Goal: Information Seeking & Learning: Learn about a topic

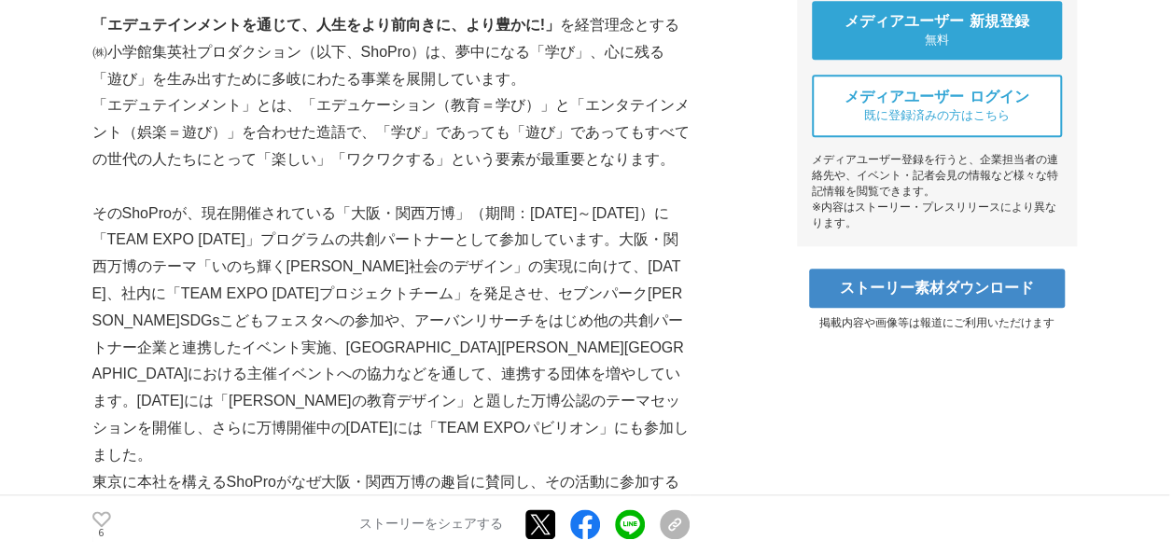
scroll to position [933, 0]
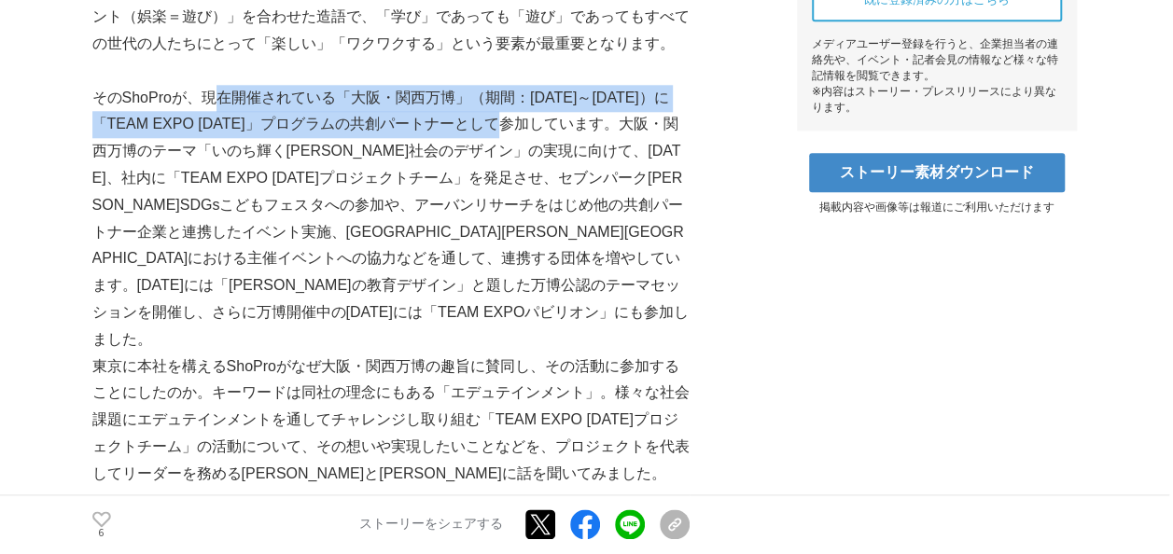
drag, startPoint x: 220, startPoint y: 104, endPoint x: 534, endPoint y: 108, distance: 313.4
click at [512, 116] on p "そのShoProが、現在開催されている「大阪・関西万博」（期間：[DATE]～[DATE]）に「TEAM EXPO [DATE]」プログラムの共創パートナーと…" at bounding box center [390, 219] width 597 height 269
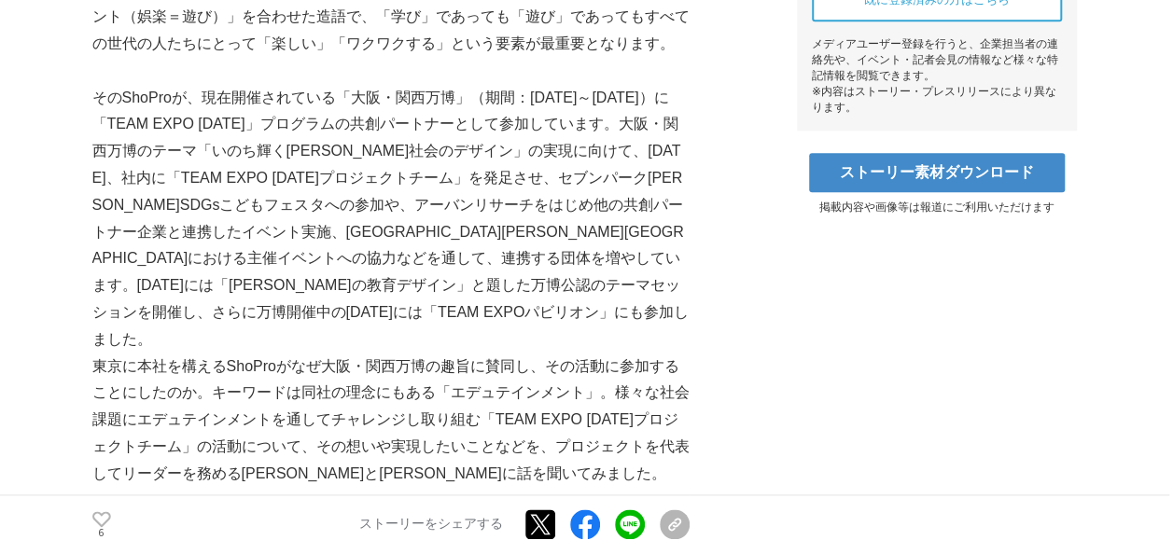
click at [497, 229] on p "そのShoProが、現在開催されている「大阪・関西万博」（期間：[DATE]～[DATE]）に「TEAM EXPO [DATE]」プログラムの共創パートナーと…" at bounding box center [390, 219] width 597 height 269
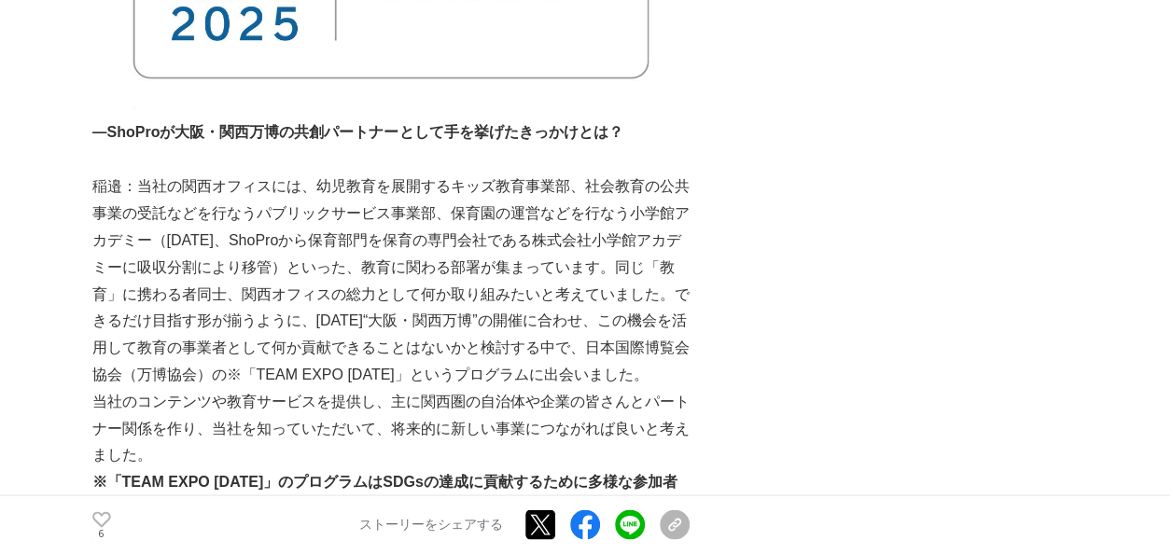
scroll to position [1586, 0]
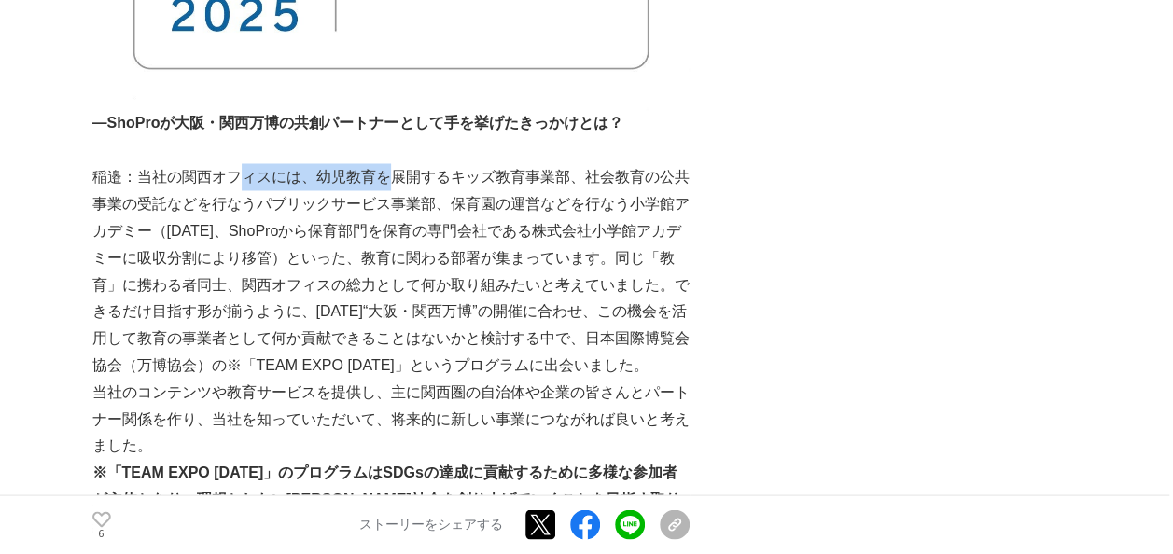
drag, startPoint x: 237, startPoint y: 153, endPoint x: 388, endPoint y: 147, distance: 151.2
click at [388, 163] on p "稲邉：当社の関西オフィスには、幼児教育を展開するキッズ教育事業部、社会教育の公共事業の受託などを行なうパブリックサービス事業部、保育園の運営などを行なう小学館…" at bounding box center [390, 270] width 597 height 215
drag, startPoint x: 388, startPoint y: 147, endPoint x: 584, endPoint y: 156, distance: 196.1
click at [584, 163] on p "稲邉：当社の関西オフィスには、幼児教育を展開するキッズ教育事業部、社会教育の公共事業の受託などを行なうパブリックサービス事業部、保育園の運営などを行なう小学館…" at bounding box center [390, 270] width 597 height 215
click at [525, 200] on p "稲邉：当社の関西オフィスには、幼児教育を展開するキッズ教育事業部、社会教育の公共事業の受託などを行なうパブリックサービス事業部、保育園の運営などを行なう小学館…" at bounding box center [390, 270] width 597 height 215
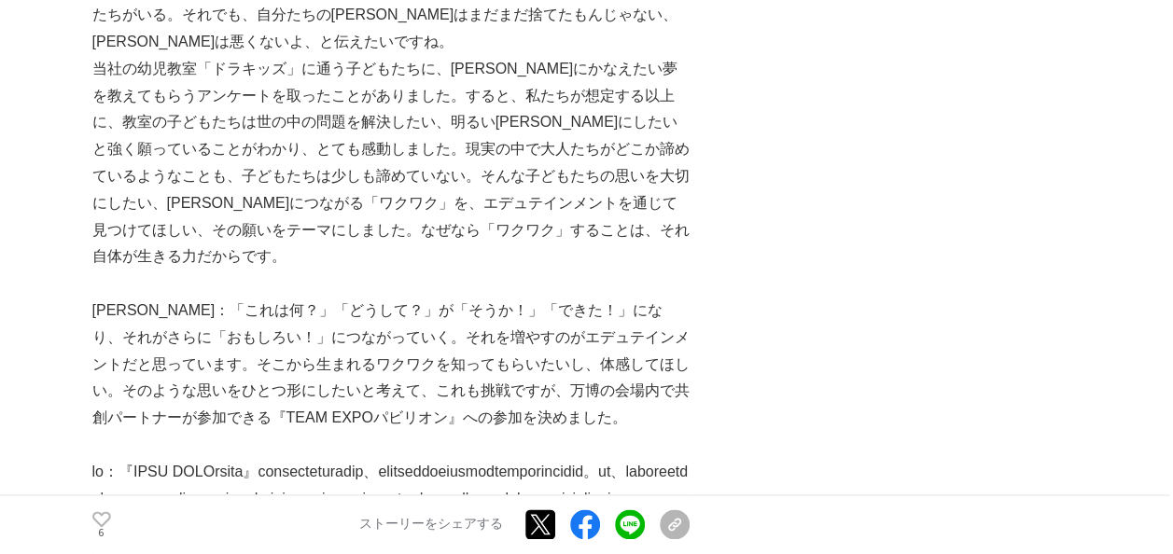
scroll to position [4571, 0]
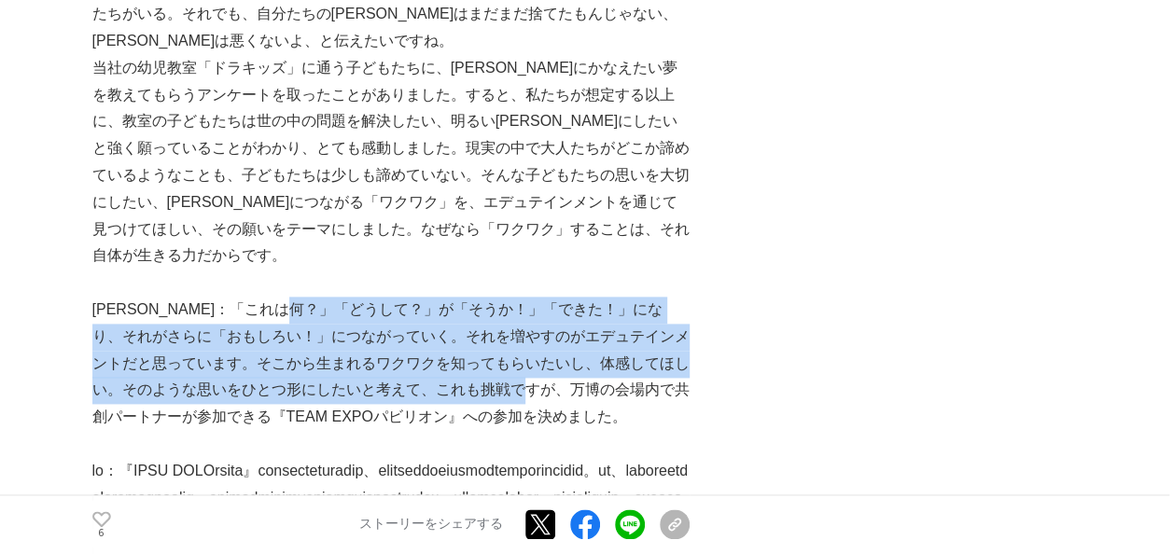
drag, startPoint x: 347, startPoint y: 206, endPoint x: 573, endPoint y: 271, distance: 234.7
click at [573, 297] on p "[PERSON_NAME]：「これは何？」「どうして？」が「そうか！」「できた！」になり、それがさらに「おもしろい！」につながっていく。それを増やすのがエデュ…" at bounding box center [390, 364] width 597 height 134
click at [351, 297] on p "[PERSON_NAME]：「これは何？」「どうして？」が「そうか！」「できた！」になり、それがさらに「おもしろい！」につながっていく。それを増やすのがエデュ…" at bounding box center [390, 364] width 597 height 134
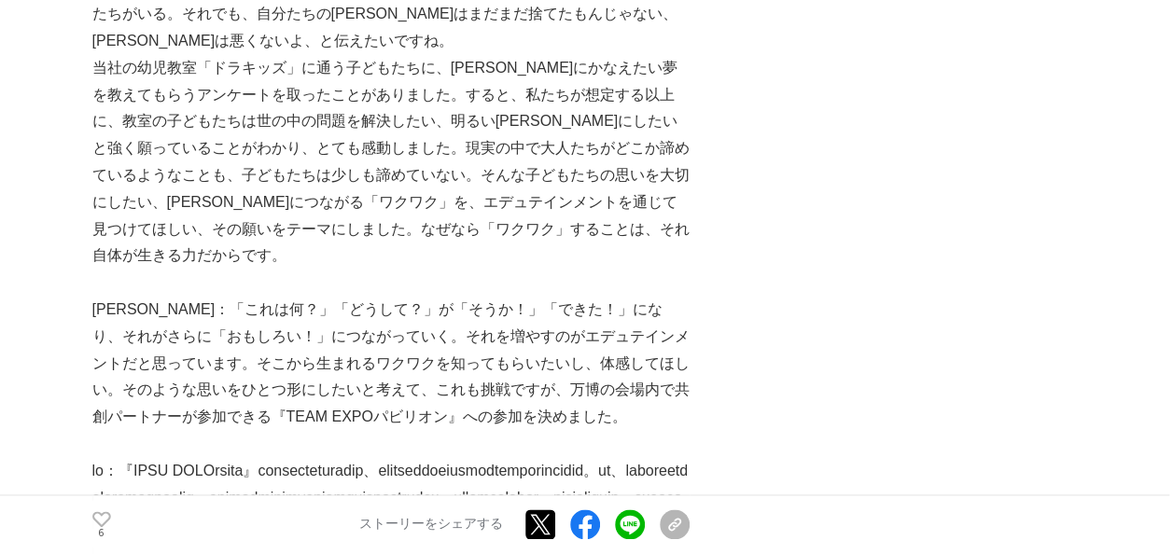
drag, startPoint x: 403, startPoint y: 273, endPoint x: 517, endPoint y: 271, distance: 113.8
click at [404, 297] on p "[PERSON_NAME]：「これは何？」「どうして？」が「そうか！」「できた！」になり、それがさらに「おもしろい！」につながっていく。それを増やすのがエデュ…" at bounding box center [390, 364] width 597 height 134
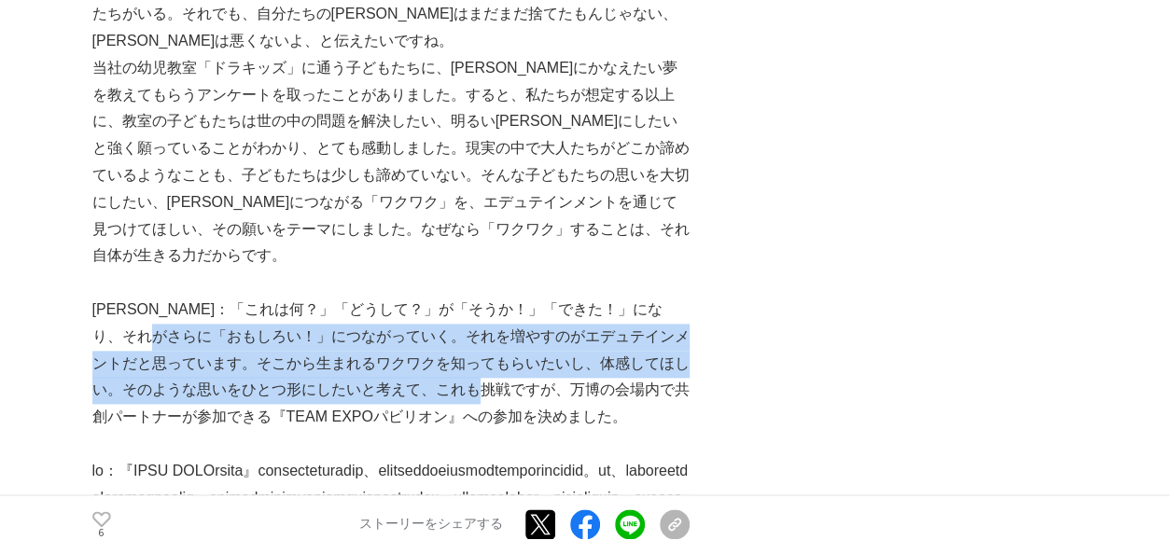
drag, startPoint x: 517, startPoint y: 271, endPoint x: 197, endPoint y: 227, distance: 323.1
click at [194, 297] on p "[PERSON_NAME]：「これは何？」「どうして？」が「そうか！」「できた！」になり、それがさらに「おもしろい！」につながっていく。それを増やすのがエデュ…" at bounding box center [390, 364] width 597 height 134
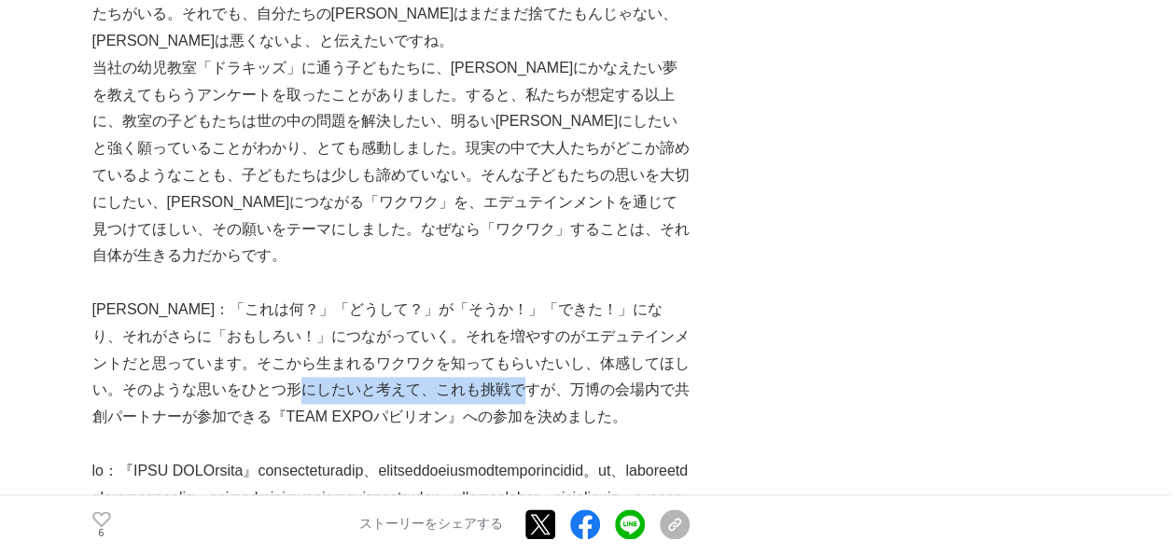
drag, startPoint x: 564, startPoint y: 283, endPoint x: 336, endPoint y: 273, distance: 228.7
click at [336, 297] on p "[PERSON_NAME]：「これは何？」「どうして？」が「そうか！」「できた！」になり、それがさらに「おもしろい！」につながっていく。それを増やすのがエデュ…" at bounding box center [390, 364] width 597 height 134
drag, startPoint x: 336, startPoint y: 272, endPoint x: 213, endPoint y: 266, distance: 123.3
click at [213, 297] on p "[PERSON_NAME]：「これは何？」「どうして？」が「そうか！」「できた！」になり、それがさらに「おもしろい！」につながっていく。それを増やすのがエデュ…" at bounding box center [390, 364] width 597 height 134
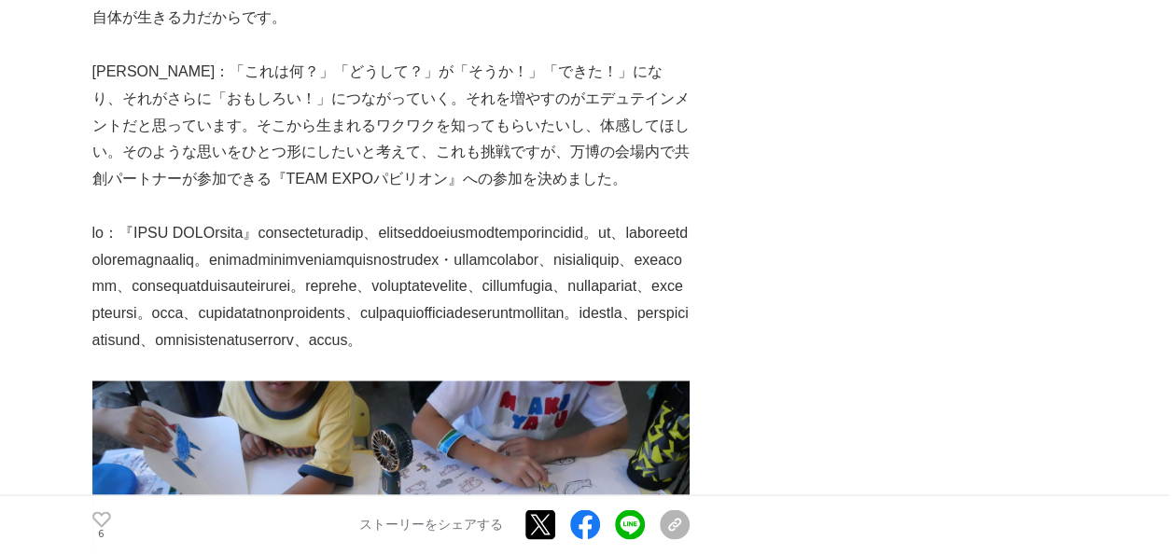
scroll to position [4850, 0]
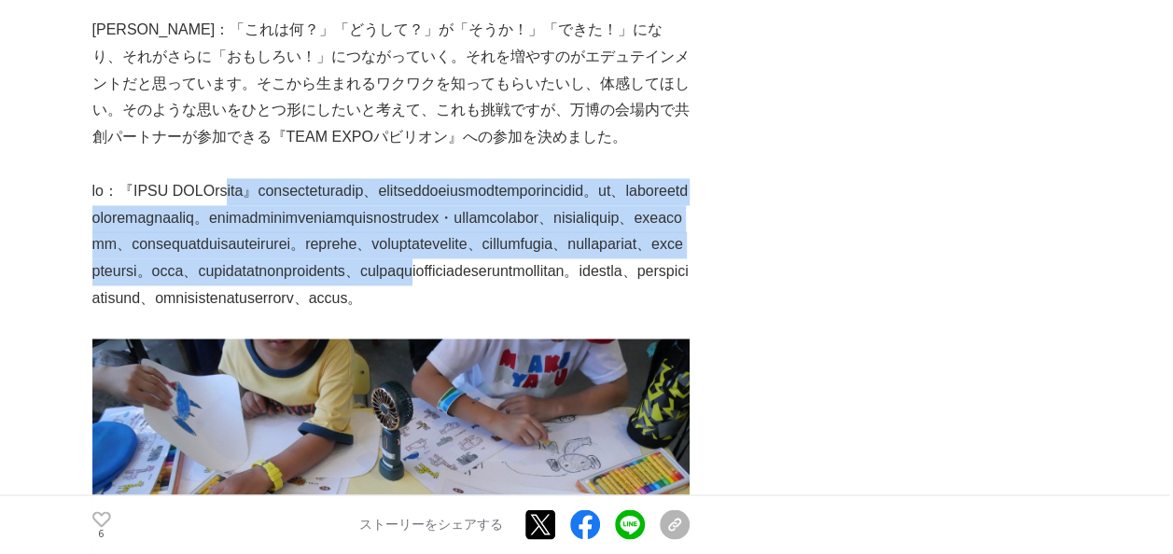
drag, startPoint x: 259, startPoint y: 97, endPoint x: 562, endPoint y: 246, distance: 337.1
click at [562, 246] on p at bounding box center [390, 245] width 597 height 134
click at [312, 178] on p at bounding box center [390, 245] width 597 height 134
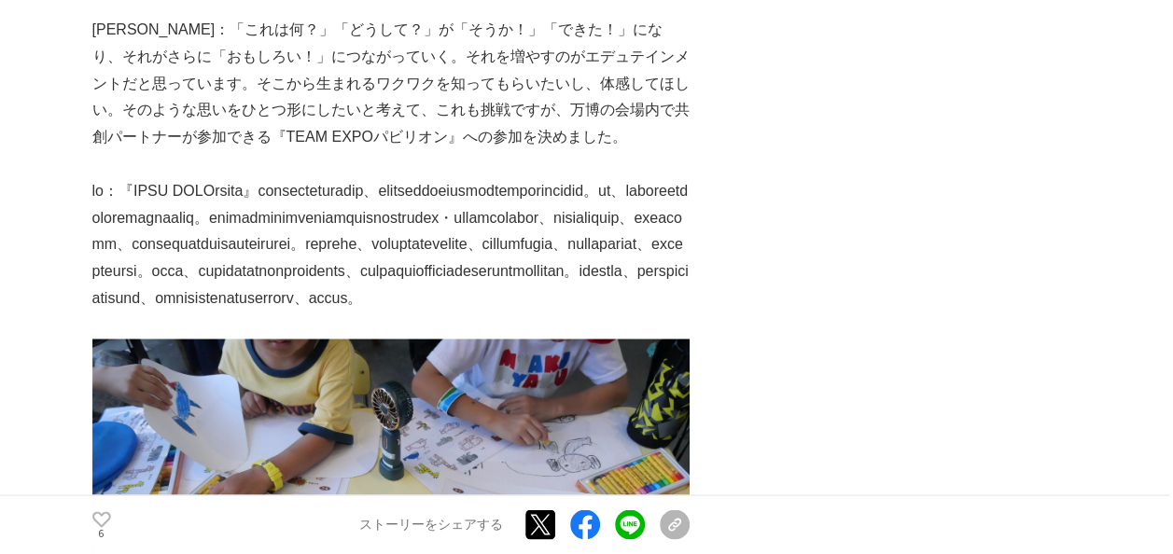
click at [366, 178] on p at bounding box center [390, 245] width 597 height 134
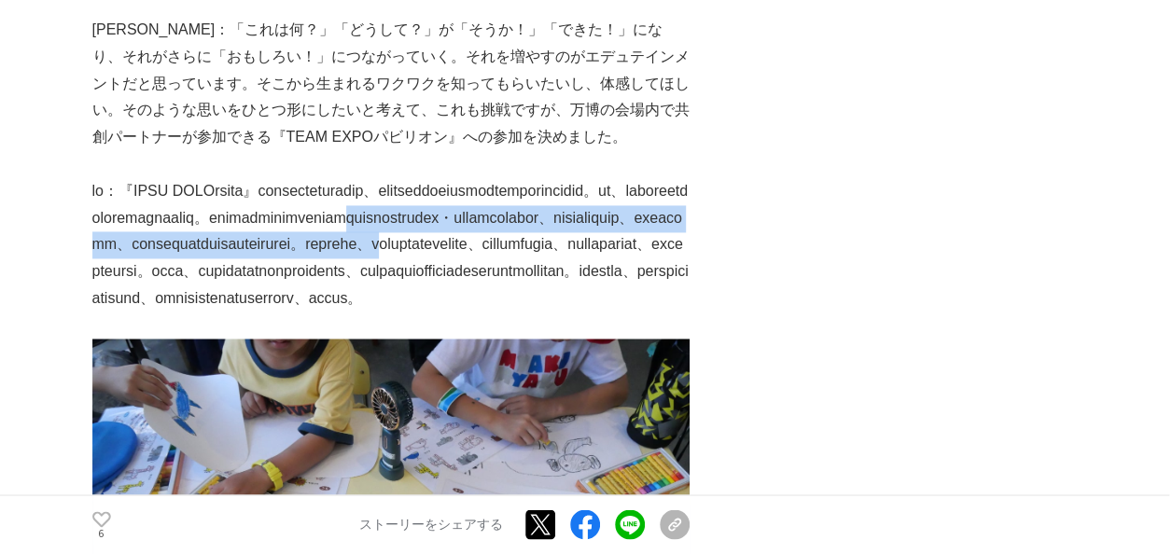
drag, startPoint x: 468, startPoint y: 143, endPoint x: 485, endPoint y: 194, distance: 54.0
click at [485, 194] on p at bounding box center [390, 245] width 597 height 134
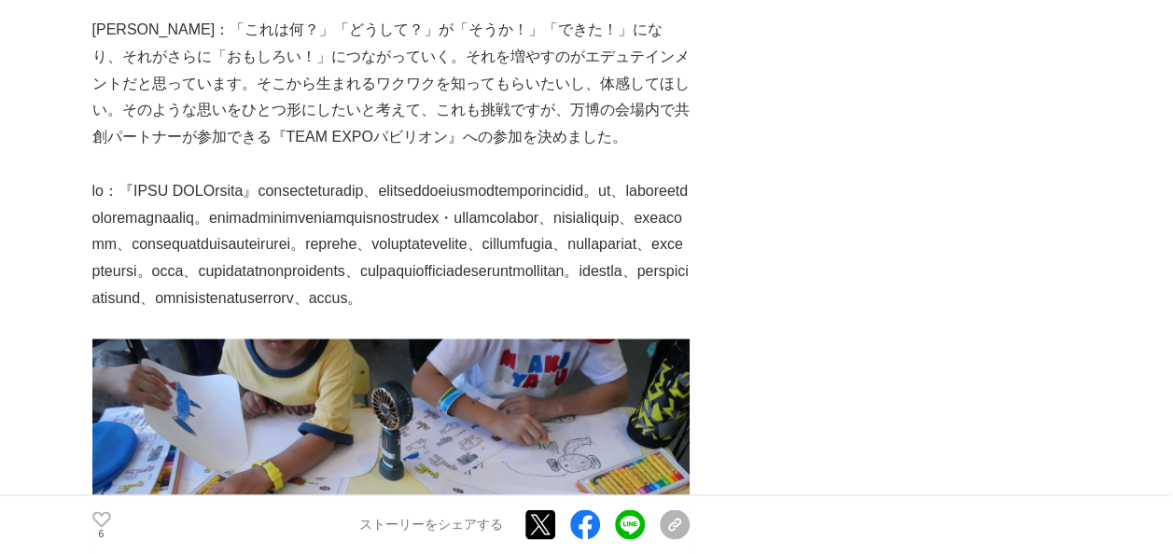
drag, startPoint x: 487, startPoint y: 193, endPoint x: 620, endPoint y: 238, distance: 140.7
click at [621, 240] on p at bounding box center [390, 245] width 597 height 134
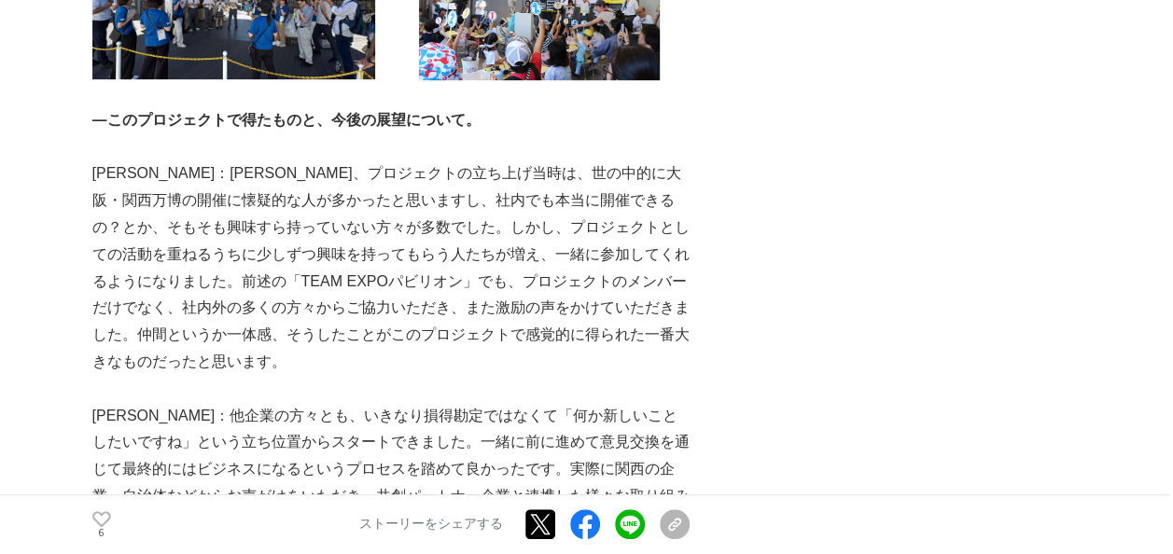
scroll to position [7462, 0]
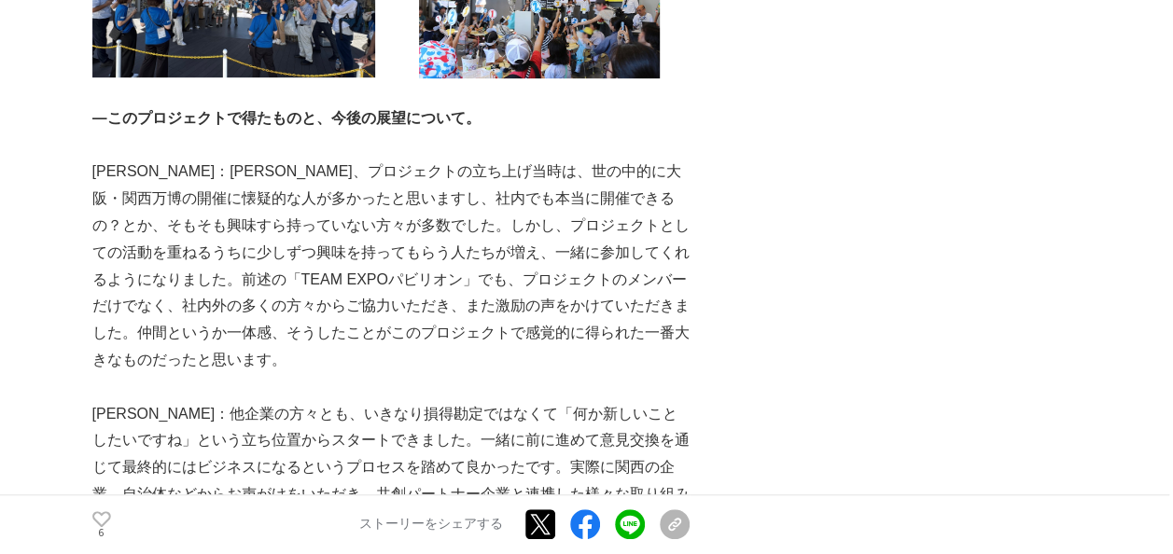
click at [271, 309] on p "[PERSON_NAME]：[PERSON_NAME]、プロジェクトの立ち上げ当時は、世の中的に大阪・関西万博の開催に懐疑的な人が多かったと思いますし、社内で…" at bounding box center [390, 266] width 597 height 215
drag, startPoint x: 632, startPoint y: 353, endPoint x: 530, endPoint y: 348, distance: 102.7
click at [530, 348] on p "[PERSON_NAME]：[PERSON_NAME]、プロジェクトの立ち上げ当時は、世の中的に大阪・関西万博の開催に懐疑的な人が多かったと思いますし、社内で…" at bounding box center [390, 266] width 597 height 215
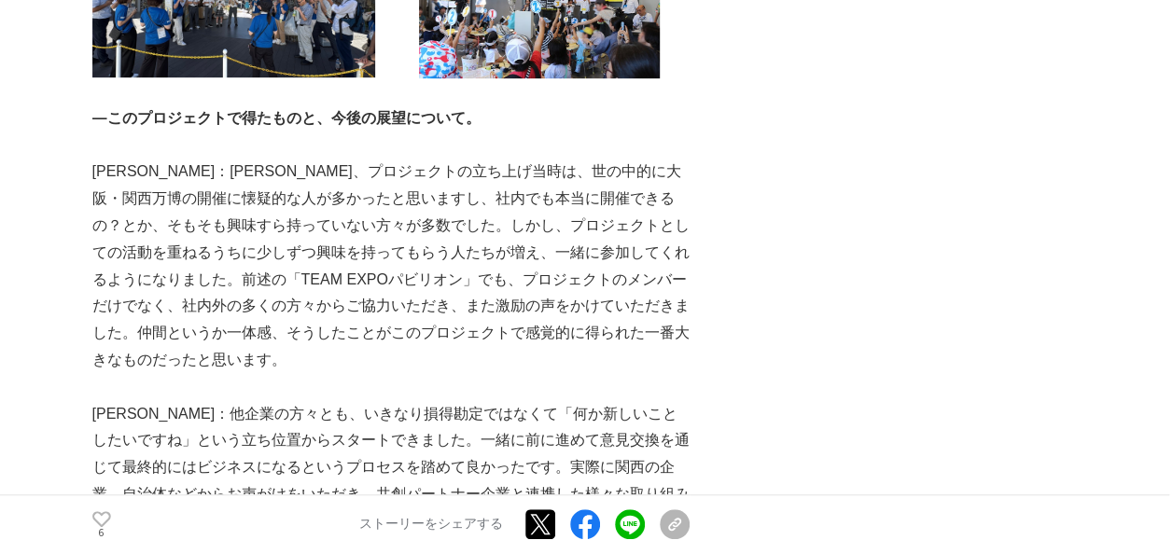
click at [273, 373] on p "[PERSON_NAME]：[PERSON_NAME]、プロジェクトの立ち上げ当時は、世の中的に大阪・関西万博の開催に懐疑的な人が多かったと思いますし、社内で…" at bounding box center [390, 266] width 597 height 215
click at [392, 373] on p "[PERSON_NAME]：[PERSON_NAME]、プロジェクトの立ち上げ当時は、世の中的に大阪・関西万博の開催に懐疑的な人が多かったと思いますし、社内で…" at bounding box center [390, 266] width 597 height 215
click at [415, 373] on p "[PERSON_NAME]：[PERSON_NAME]、プロジェクトの立ち上げ当時は、世の中的に大阪・関西万博の開催に懐疑的な人が多かったと思いますし、社内で…" at bounding box center [390, 266] width 597 height 215
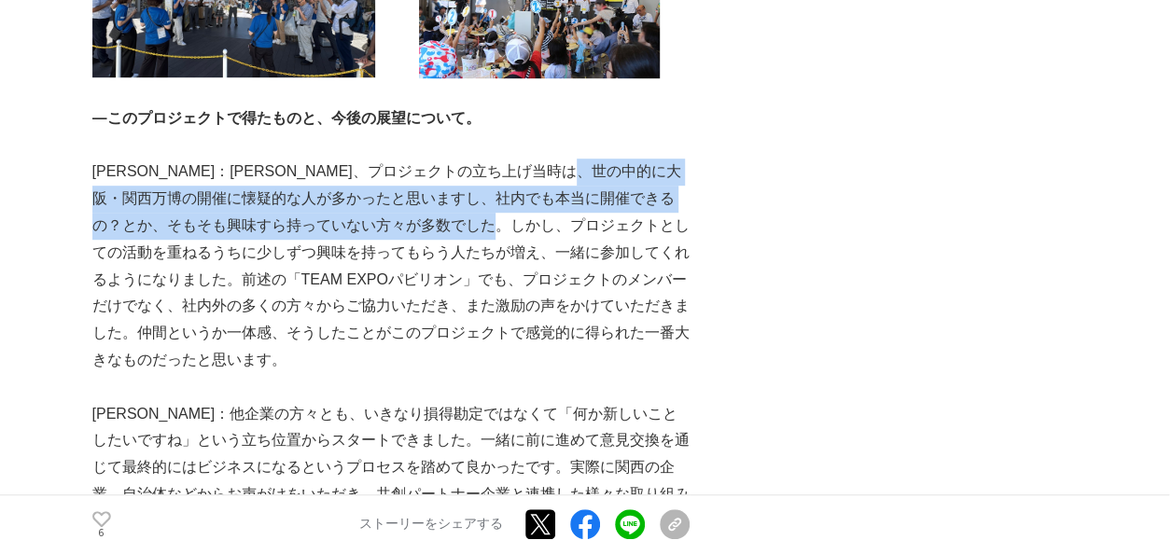
drag, startPoint x: 606, startPoint y: 363, endPoint x: 105, endPoint y: 326, distance: 502.2
click at [105, 326] on p "[PERSON_NAME]：[PERSON_NAME]、プロジェクトの立ち上げ当時は、世の中的に大阪・関西万博の開催に懐疑的な人が多かったと思いますし、社内で…" at bounding box center [390, 266] width 597 height 215
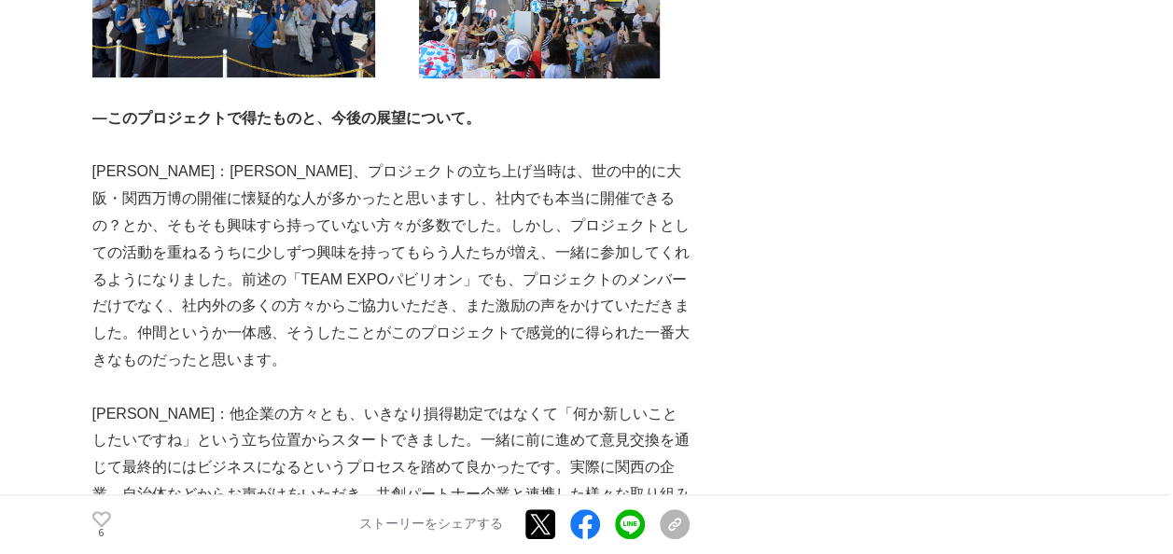
drag, startPoint x: 105, startPoint y: 326, endPoint x: 442, endPoint y: 400, distance: 344.7
click at [272, 373] on p "[PERSON_NAME]：[PERSON_NAME]、プロジェクトの立ち上げ当時は、世の中的に大阪・関西万博の開催に懐疑的な人が多かったと思いますし、社内で…" at bounding box center [390, 266] width 597 height 215
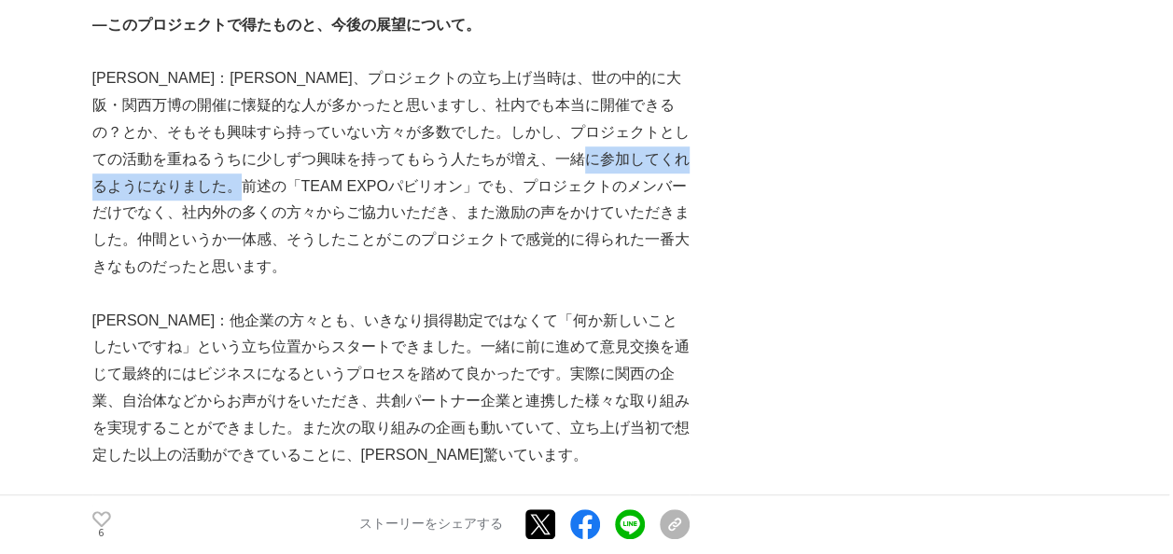
drag, startPoint x: 118, startPoint y: 313, endPoint x: 326, endPoint y: 332, distance: 209.8
click at [326, 280] on p "[PERSON_NAME]：[PERSON_NAME]、プロジェクトの立ち上げ当時は、世の中的に大阪・関西万博の開催に懐疑的な人が多かったと思いますし、社内で…" at bounding box center [390, 172] width 597 height 215
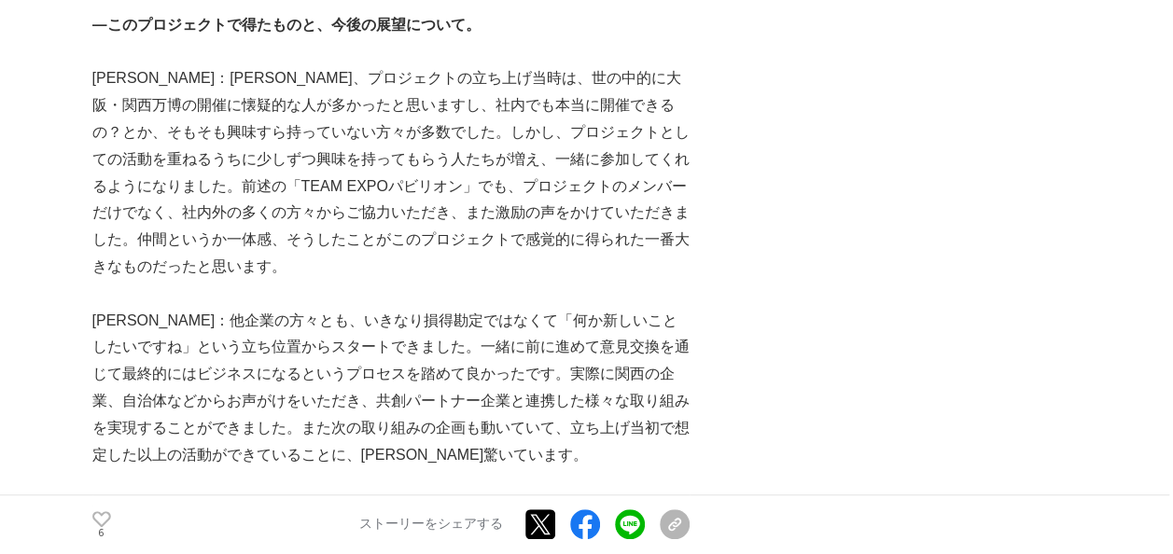
click at [397, 280] on p "[PERSON_NAME]：[PERSON_NAME]、プロジェクトの立ち上げ当時は、世の中的に大阪・関西万博の開催に懐疑的な人が多かったと思いますし、社内で…" at bounding box center [390, 172] width 597 height 215
click at [461, 280] on p "[PERSON_NAME]：[PERSON_NAME]、プロジェクトの立ち上げ当時は、世の中的に大阪・関西万博の開催に懐疑的な人が多かったと思いますし、社内で…" at bounding box center [390, 172] width 597 height 215
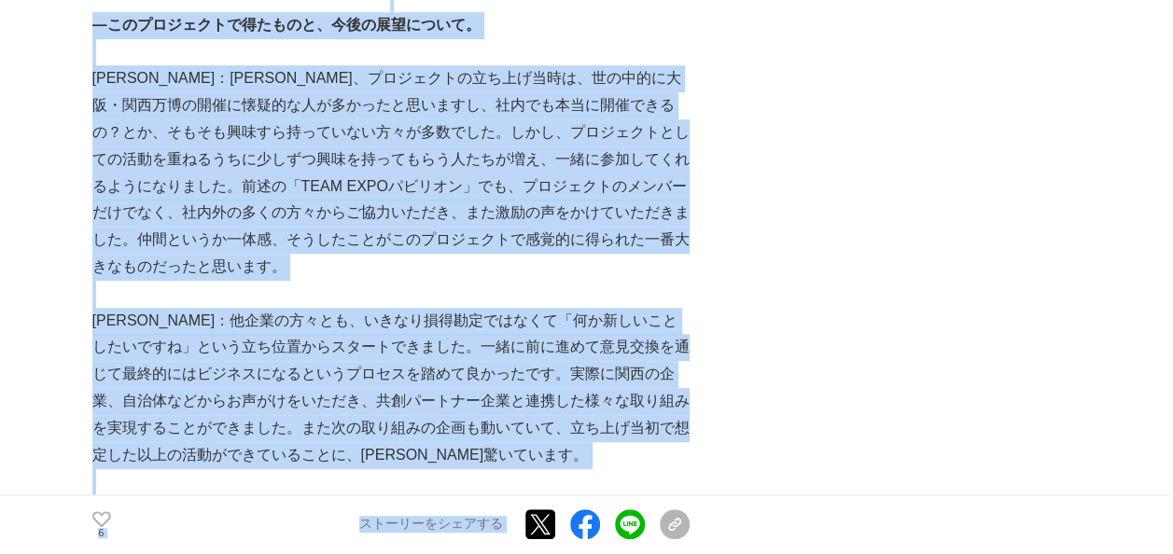
drag, startPoint x: 715, startPoint y: 365, endPoint x: 89, endPoint y: 364, distance: 625.9
click at [325, 280] on p "[PERSON_NAME]：[PERSON_NAME]、プロジェクトの立ち上げ当時は、世の中的に大阪・関西万博の開催に懐疑的な人が多かったと思いますし、社内で…" at bounding box center [390, 172] width 597 height 215
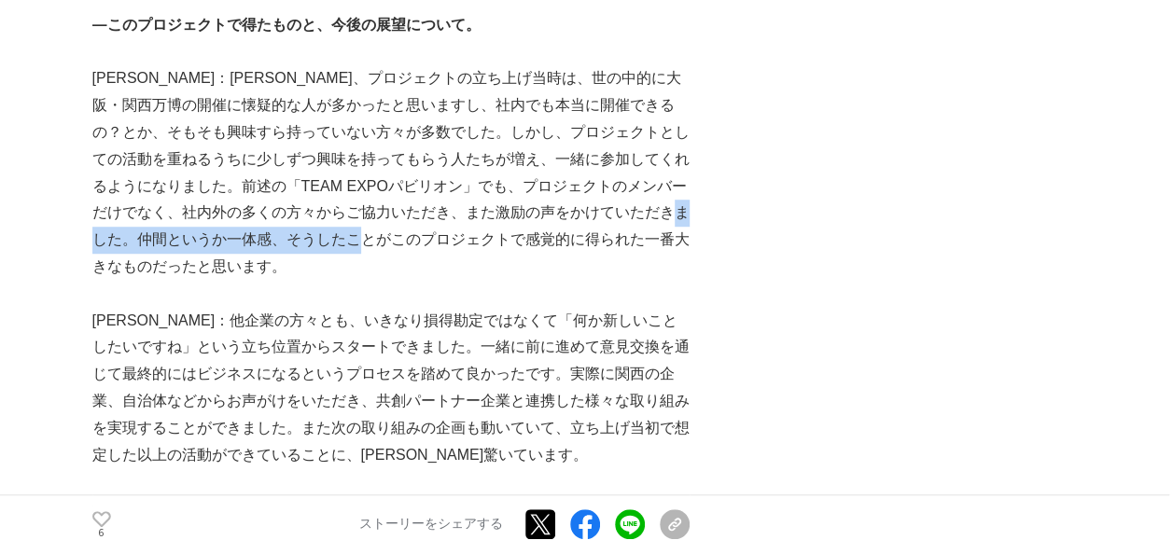
drag, startPoint x: 216, startPoint y: 379, endPoint x: 500, endPoint y: 380, distance: 283.6
click at [500, 280] on p "[PERSON_NAME]：[PERSON_NAME]、プロジェクトの立ち上げ当時は、世の中的に大阪・関西万博の開催に懐疑的な人が多かったと思いますし、社内で…" at bounding box center [390, 172] width 597 height 215
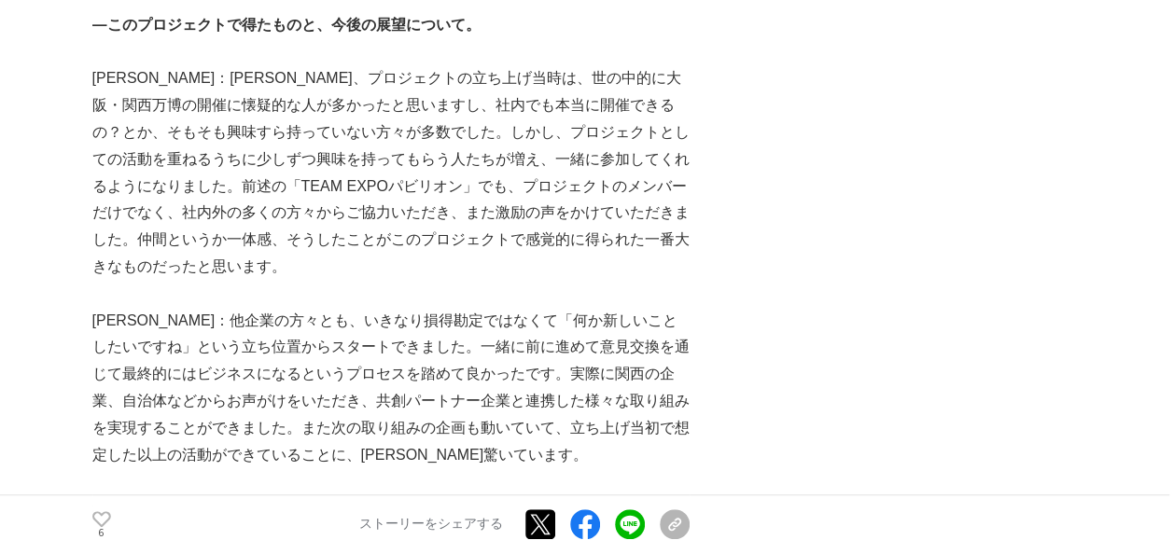
drag, startPoint x: 500, startPoint y: 378, endPoint x: 698, endPoint y: 366, distance: 198.1
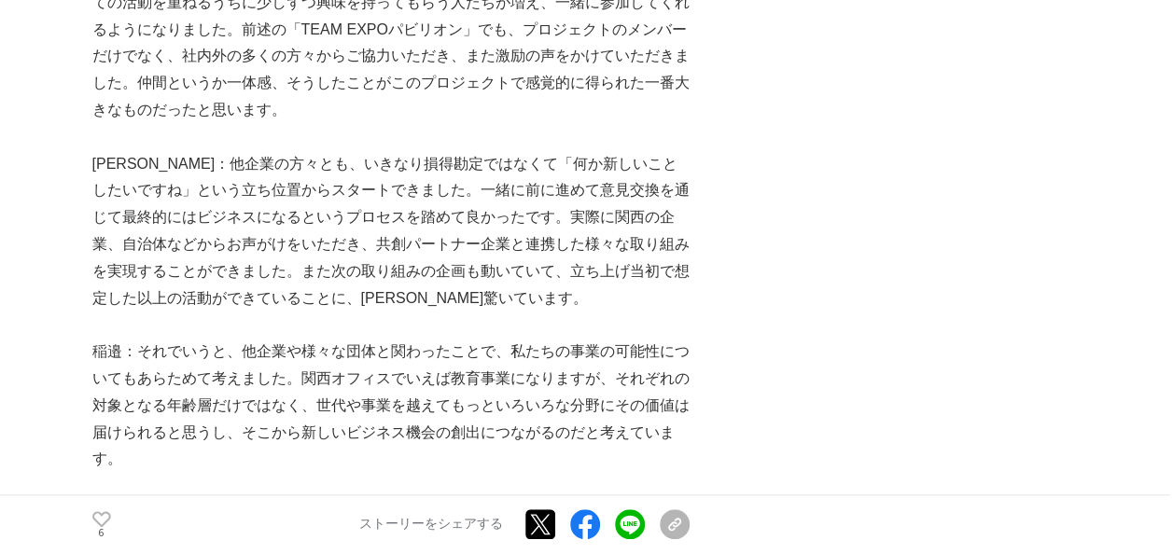
scroll to position [7742, 0]
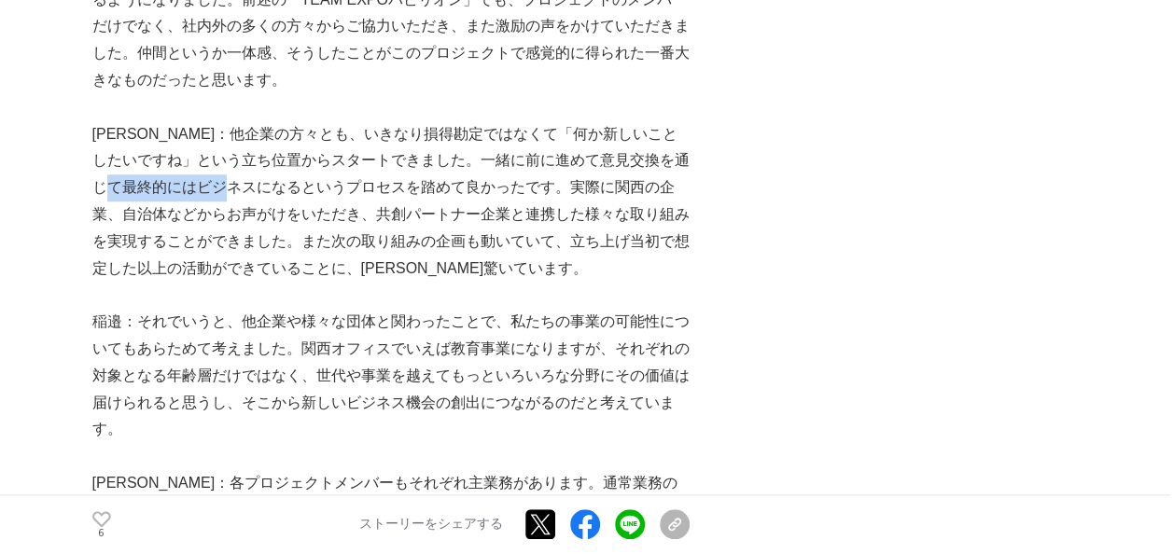
drag, startPoint x: 166, startPoint y: 300, endPoint x: 280, endPoint y: 305, distance: 113.9
click at [280, 283] on p "[PERSON_NAME]：他企業の方々とも、いきなり損得勘定ではなくて「何か新しいことしたいですね」という立ち位置からスタートできました。一緒に前に進めて意…" at bounding box center [390, 201] width 597 height 161
drag, startPoint x: 280, startPoint y: 305, endPoint x: 586, endPoint y: 259, distance: 309.3
click at [586, 259] on p "[PERSON_NAME]：他企業の方々とも、いきなり損得勘定ではなくて「何か新しいことしたいですね」という立ち位置からスタートできました。一緒に前に進めて意…" at bounding box center [390, 201] width 597 height 161
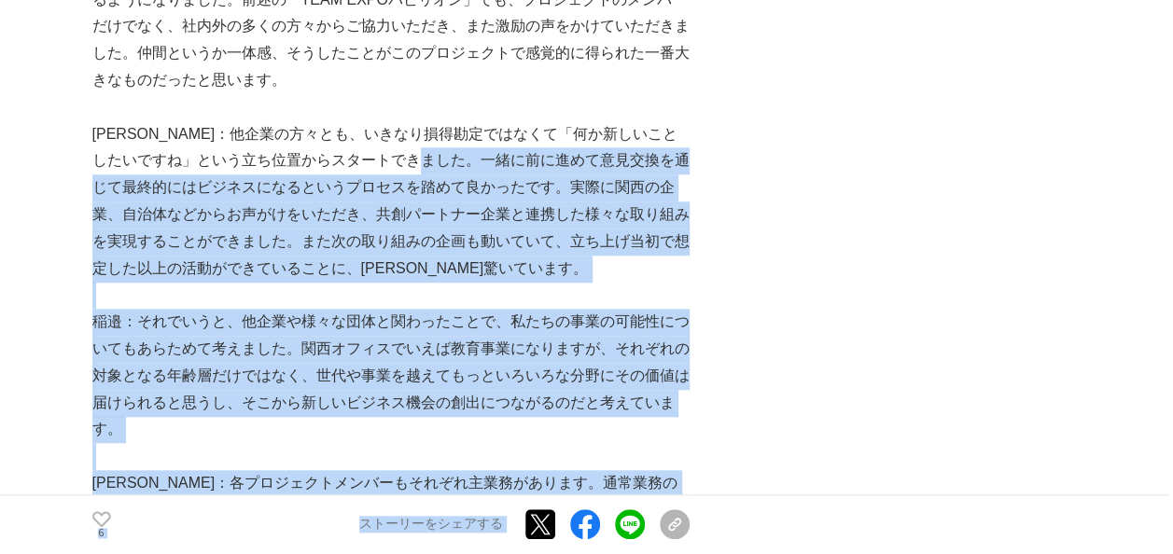
drag, startPoint x: 705, startPoint y: 276, endPoint x: 485, endPoint y: 278, distance: 220.1
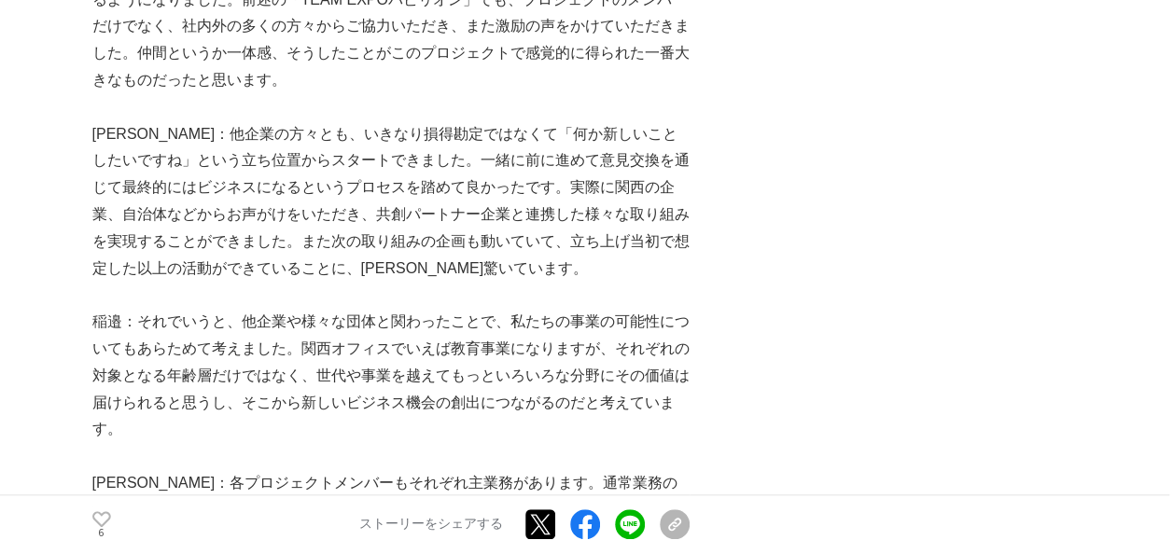
click at [264, 254] on p "[PERSON_NAME]：他企業の方々とも、いきなり損得勘定ではなくて「何か新しいことしたいですね」という立ち位置からスタートできました。一緒に前に進めて意…" at bounding box center [390, 201] width 597 height 161
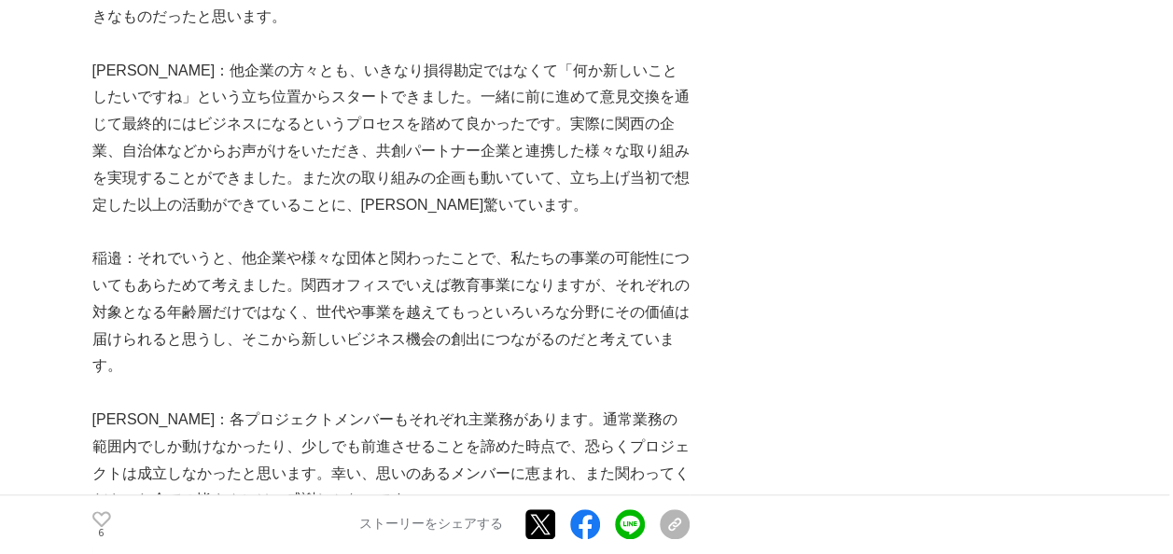
scroll to position [7835, 0]
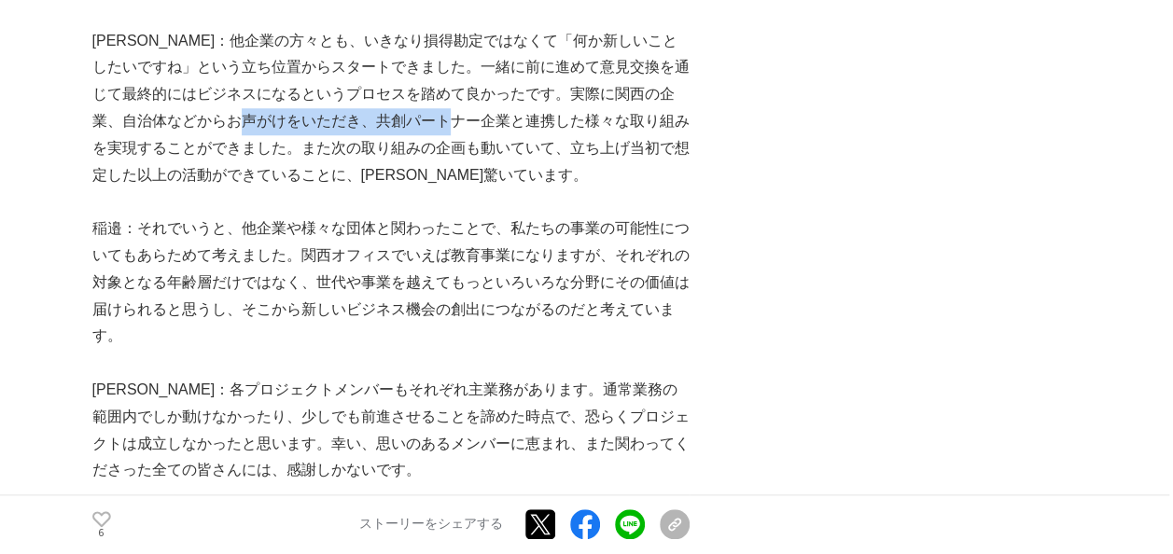
drag, startPoint x: 353, startPoint y: 220, endPoint x: 492, endPoint y: 231, distance: 139.4
click at [492, 189] on p "[PERSON_NAME]：他企業の方々とも、いきなり損得勘定ではなくて「何か新しいことしたいですね」という立ち位置からスタートできました。一緒に前に進めて意…" at bounding box center [390, 108] width 597 height 161
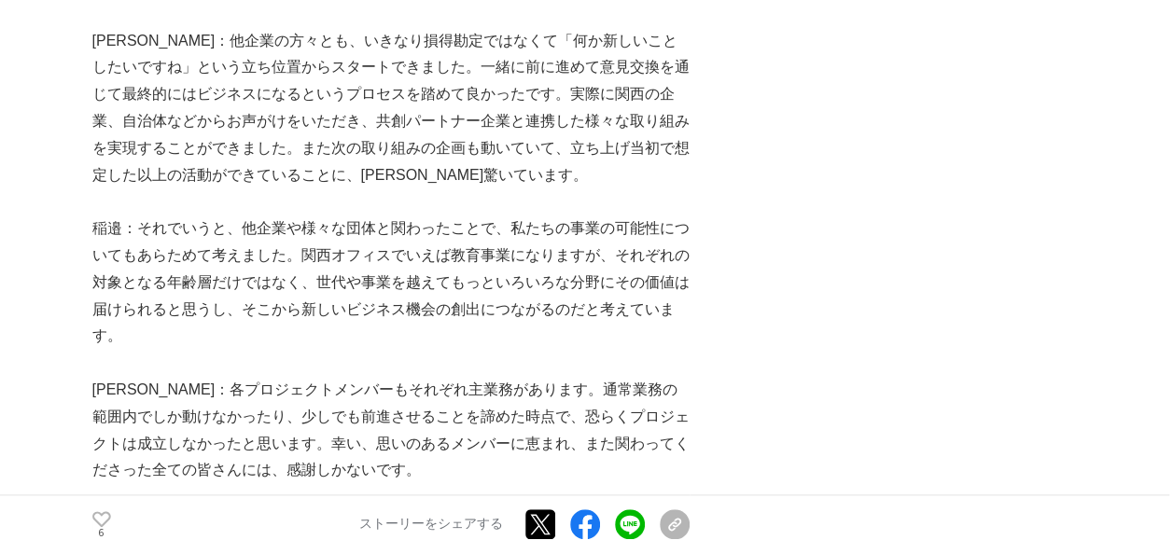
drag, startPoint x: 492, startPoint y: 231, endPoint x: 619, endPoint y: 252, distance: 129.4
click at [619, 189] on p "[PERSON_NAME]：他企業の方々とも、いきなり損得勘定ではなくて「何か新しいことしたいですね」という立ち位置からスタートできました。一緒に前に進めて意…" at bounding box center [390, 108] width 597 height 161
drag, startPoint x: 240, startPoint y: 243, endPoint x: 237, endPoint y: 257, distance: 14.3
click at [237, 189] on p "[PERSON_NAME]：他企業の方々とも、いきなり損得勘定ではなくて「何か新しいことしたいですね」という立ち位置からスタートできました。一緒に前に進めて意…" at bounding box center [390, 108] width 597 height 161
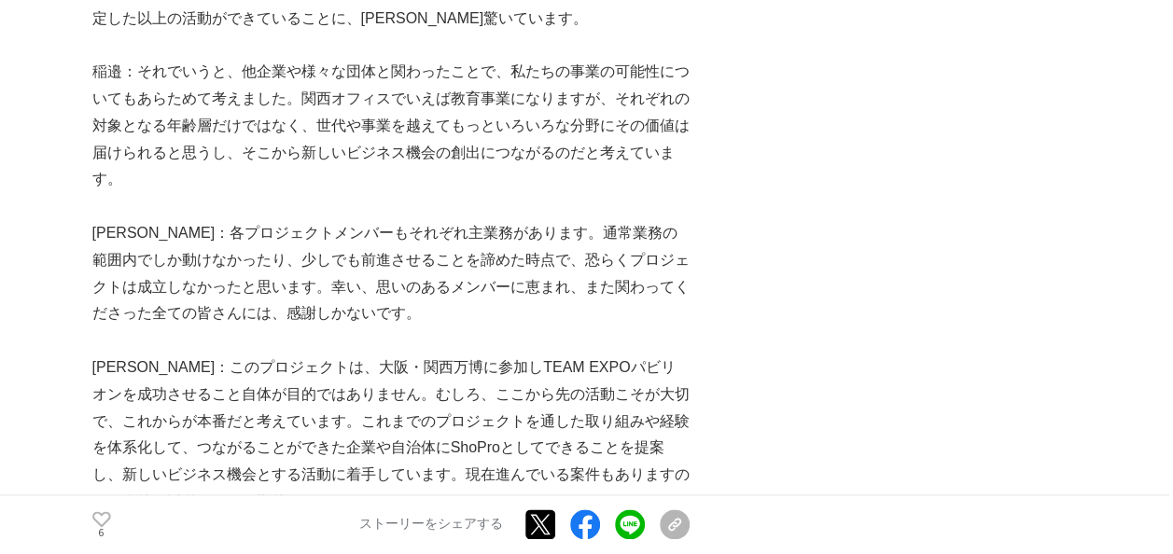
scroll to position [8022, 0]
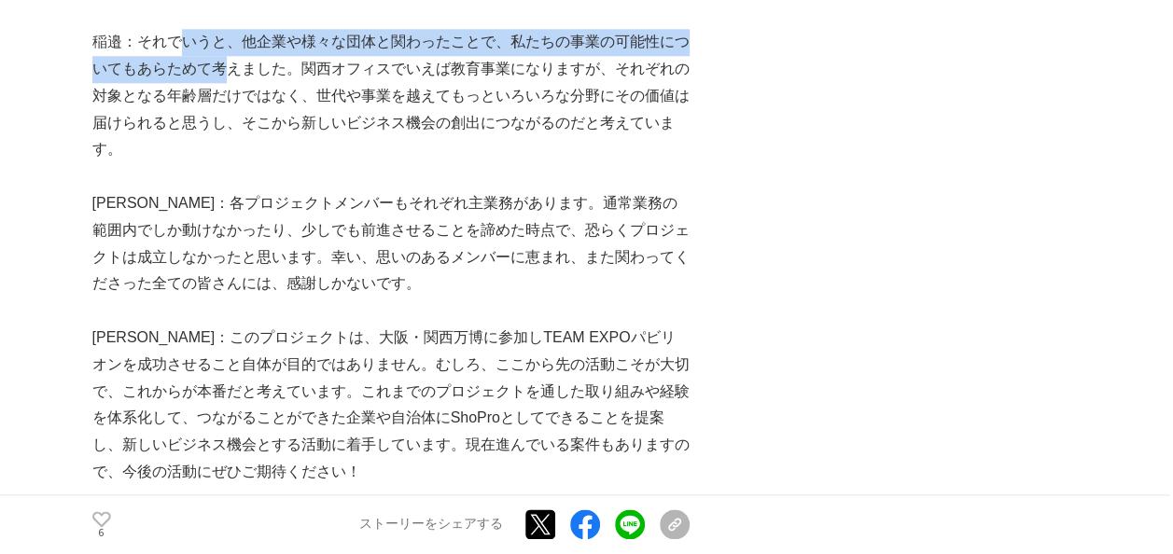
drag, startPoint x: 246, startPoint y: 157, endPoint x: 186, endPoint y: 149, distance: 61.1
click at [186, 149] on p "稲邉：それでいうと、他企業や様々な団体と関わったことで、私たちの事業の可能性についてもあらためて考えました。関西オフィスでいえば教育事業になりますが、それぞれ…" at bounding box center [390, 96] width 597 height 134
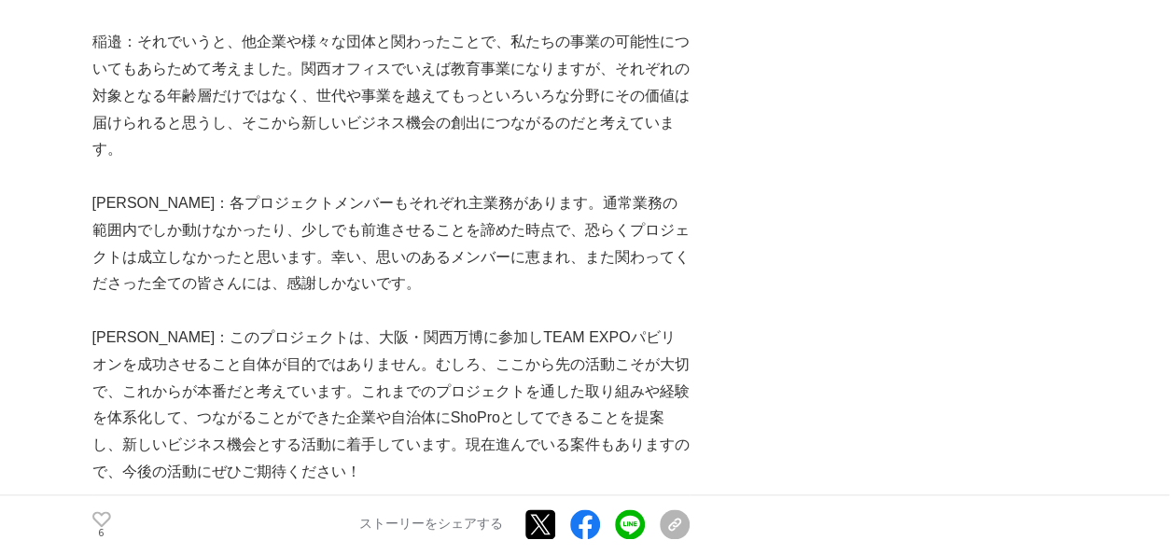
drag, startPoint x: 186, startPoint y: 149, endPoint x: 465, endPoint y: 183, distance: 280.9
click at [465, 163] on p "稲邉：それでいうと、他企業や様々な団体と関わったことで、私たちの事業の可能性についてもあらためて考えました。関西オフィスでいえば教育事業になりますが、それぞれ…" at bounding box center [390, 96] width 597 height 134
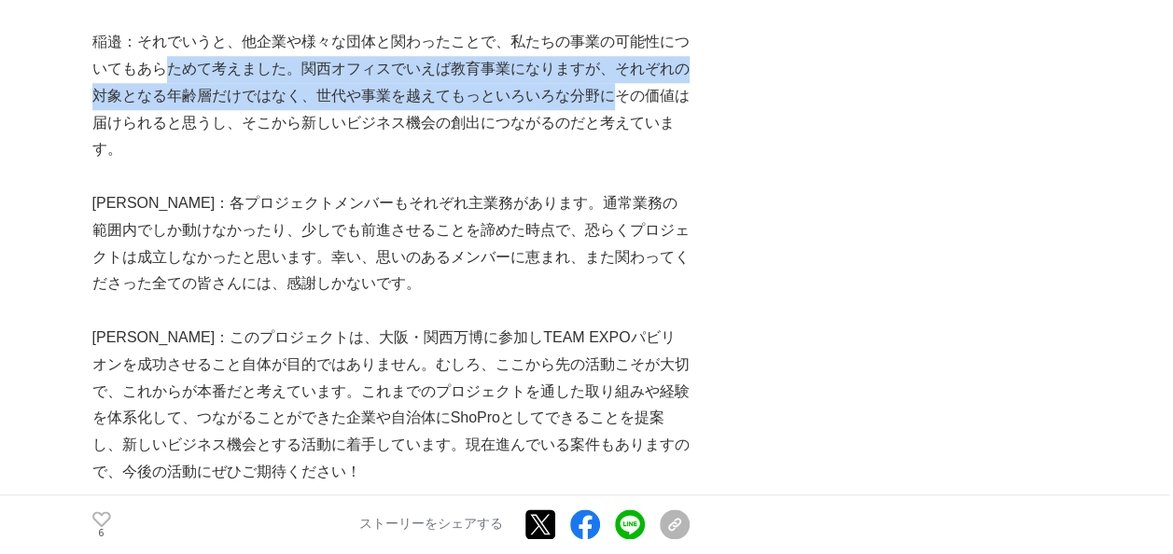
drag, startPoint x: 607, startPoint y: 194, endPoint x: 162, endPoint y: 171, distance: 445.5
click at [162, 163] on p "稲邉：それでいうと、他企業や様々な団体と関わったことで、私たちの事業の可能性についてもあらためて考えました。関西オフィスでいえば教育事業になりますが、それぞれ…" at bounding box center [390, 96] width 597 height 134
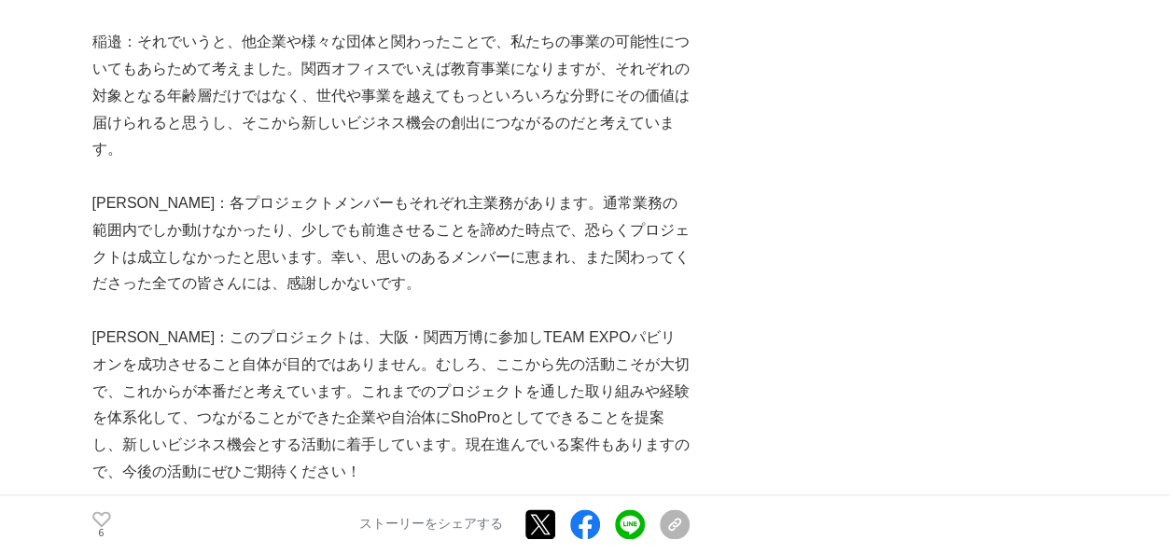
drag, startPoint x: 162, startPoint y: 171, endPoint x: 136, endPoint y: 159, distance: 28.8
click at [136, 159] on p "稲邉：それでいうと、他企業や様々な団体と関わったことで、私たちの事業の可能性についてもあらためて考えました。関西オフィスでいえば教育事業になりますが、それぞれ…" at bounding box center [390, 96] width 597 height 134
drag, startPoint x: 442, startPoint y: 189, endPoint x: 607, endPoint y: 196, distance: 165.2
click at [610, 163] on p "稲邉：それでいうと、他企業や様々な団体と関わったことで、私たちの事業の可能性についてもあらためて考えました。関西オフィスでいえば教育事業になりますが、それぞれ…" at bounding box center [390, 96] width 597 height 134
click at [552, 298] on p "[PERSON_NAME]：各プロジェクトメンバーもそれぞれ主業務があります。通常業務の範囲内でしか動けなかったり、少しでも前進させることを諦めた時点で、恐ら…" at bounding box center [390, 243] width 597 height 107
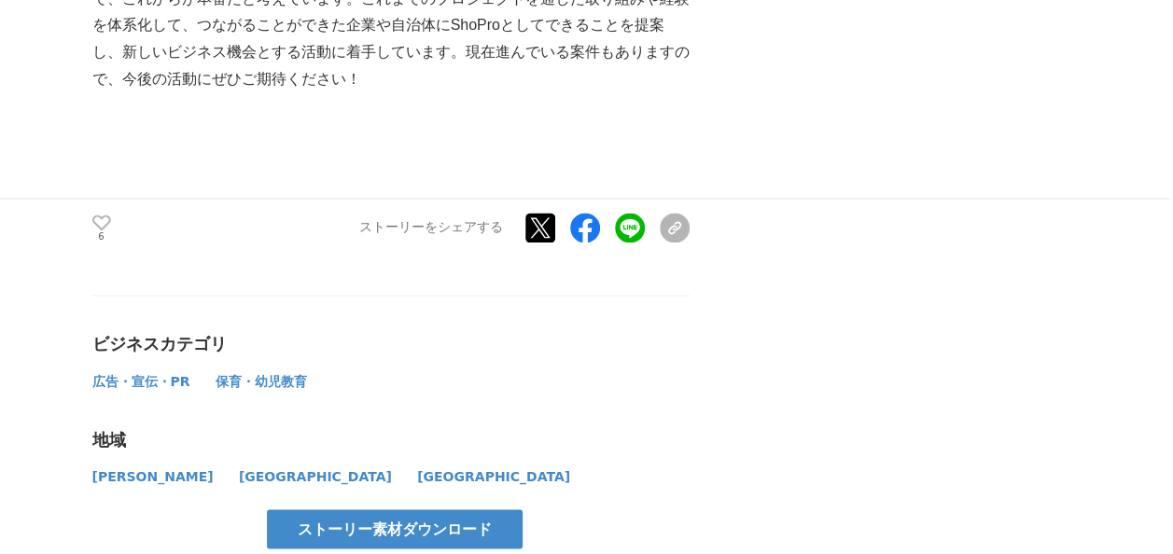
scroll to position [8486, 0]
